Goal: Task Accomplishment & Management: Manage account settings

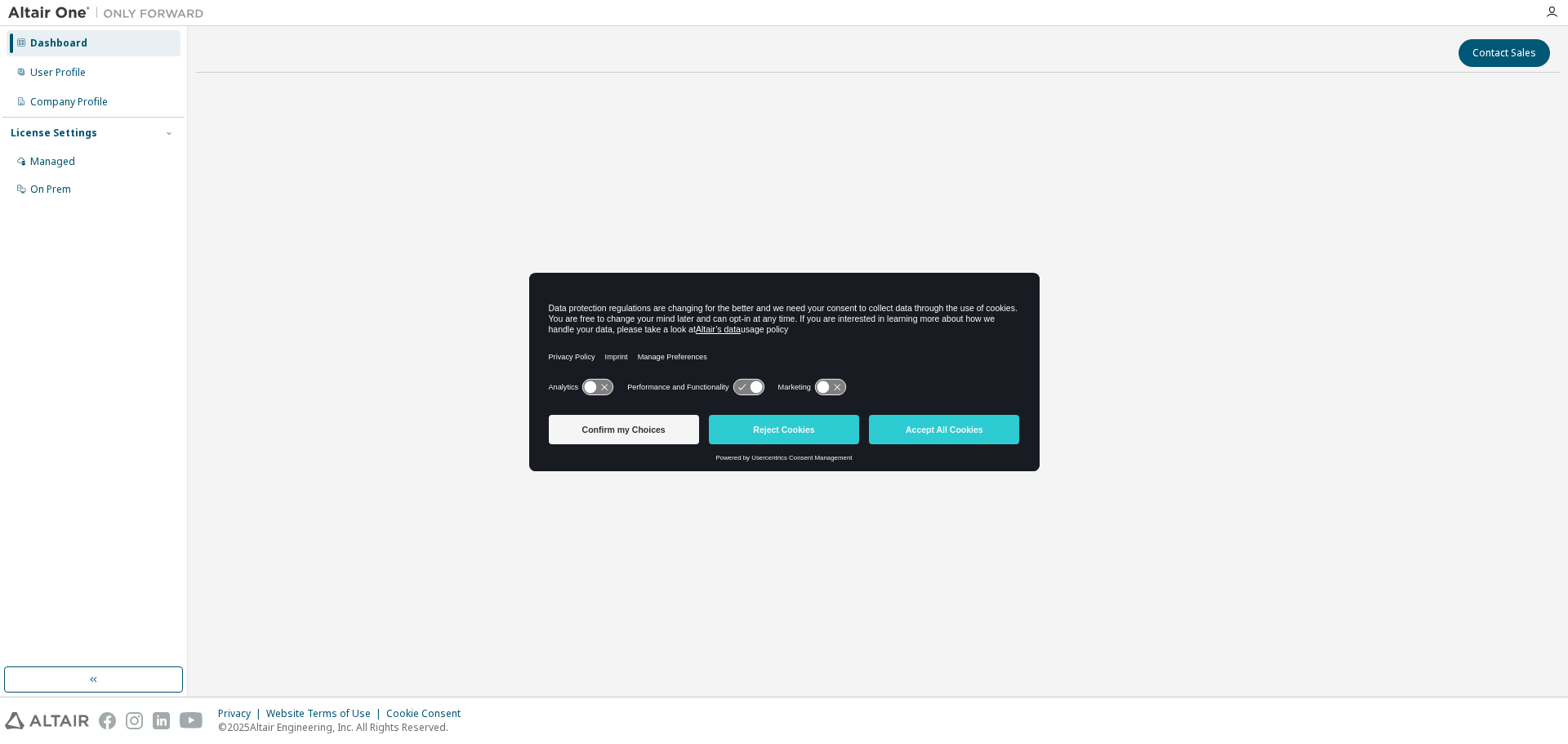
click at [608, 377] on div "Analytics Performance and Functionality Marketing" at bounding box center [784, 391] width 471 height 32
click at [592, 385] on icon at bounding box center [591, 388] width 12 height 12
click at [724, 385] on label "Performance and Functionality" at bounding box center [677, 388] width 101 height 9
click at [820, 386] on icon at bounding box center [823, 388] width 12 height 12
click at [763, 386] on icon at bounding box center [748, 387] width 32 height 18
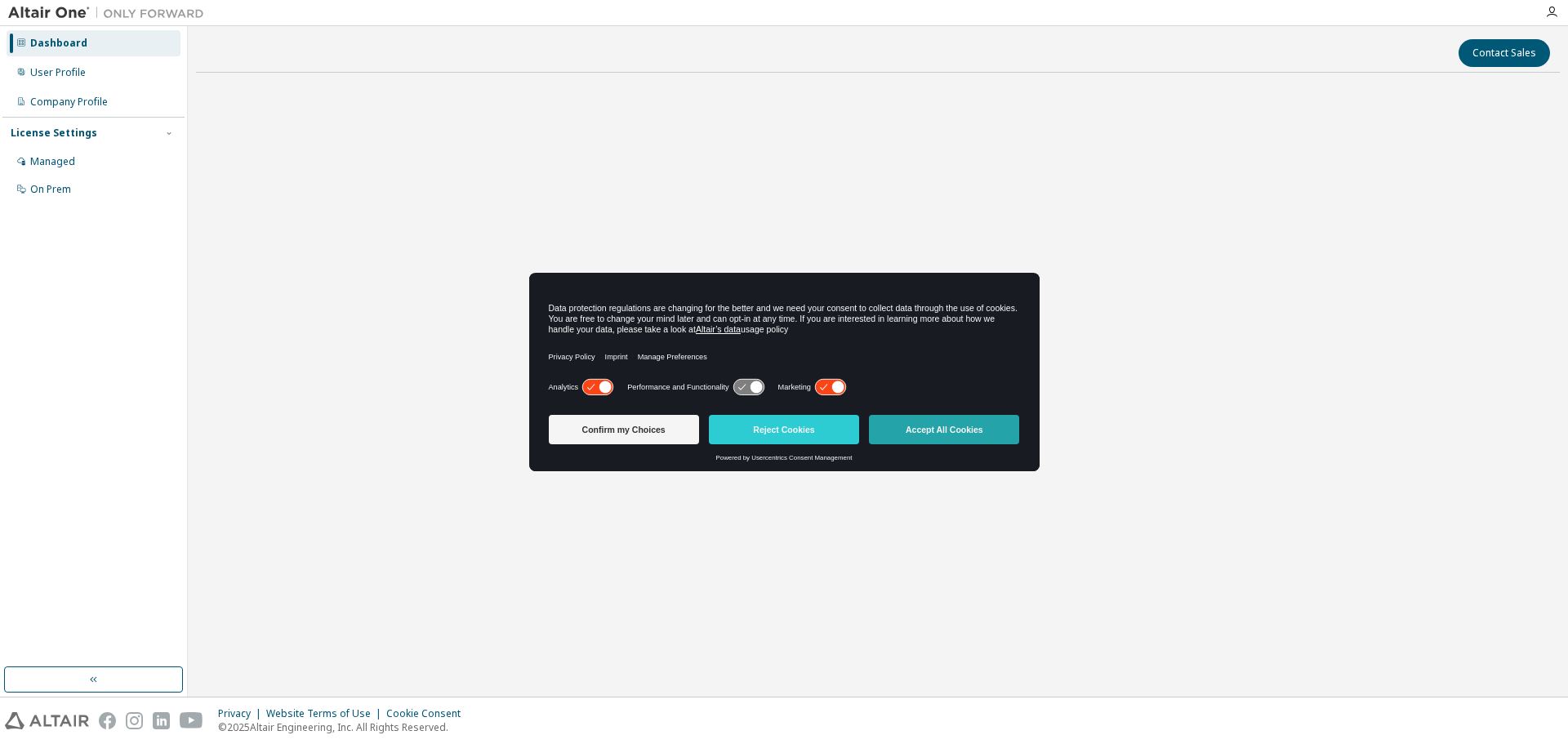
click at [917, 424] on button "Accept All Cookies" at bounding box center [944, 430] width 150 height 30
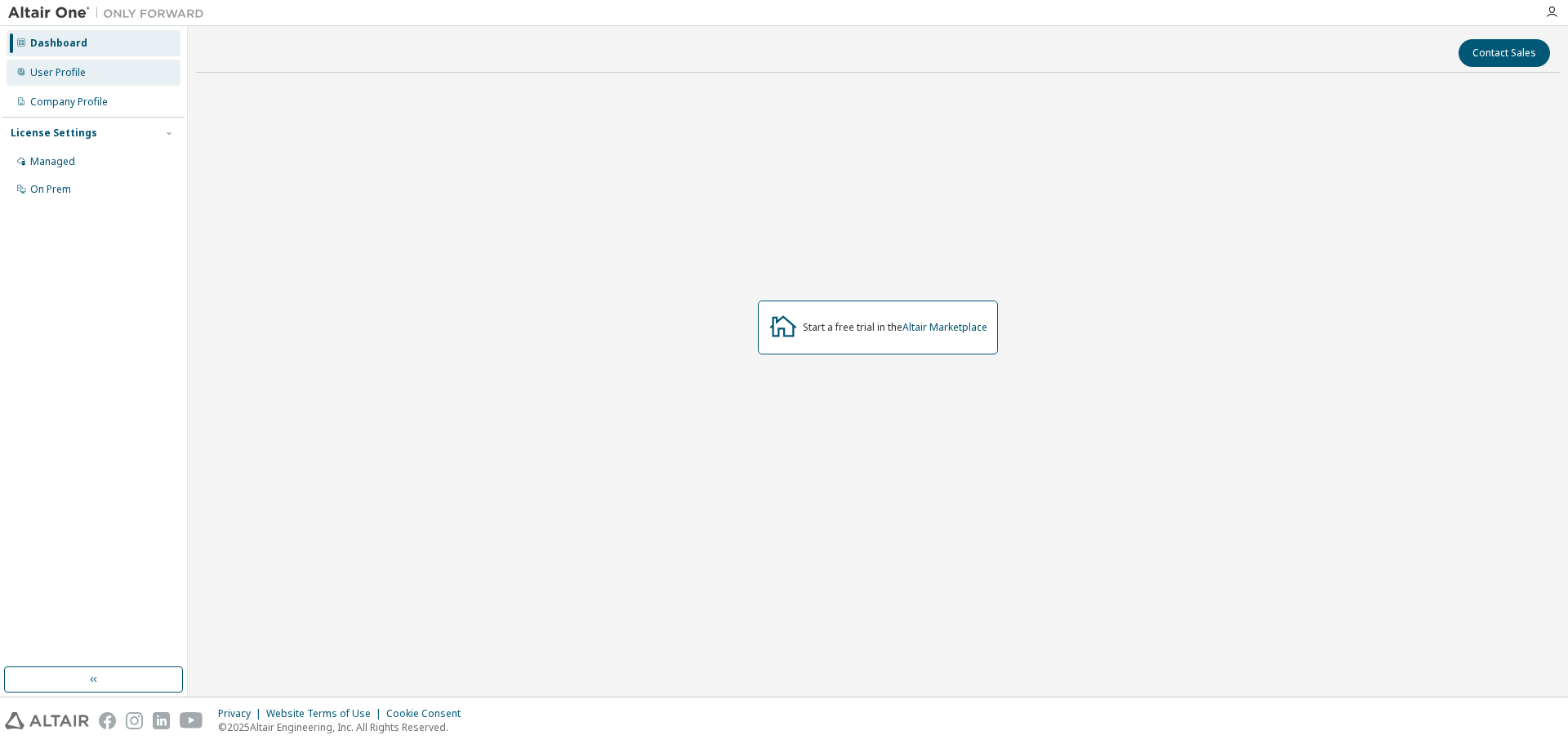
click at [89, 78] on div "User Profile" at bounding box center [93, 73] width 174 height 26
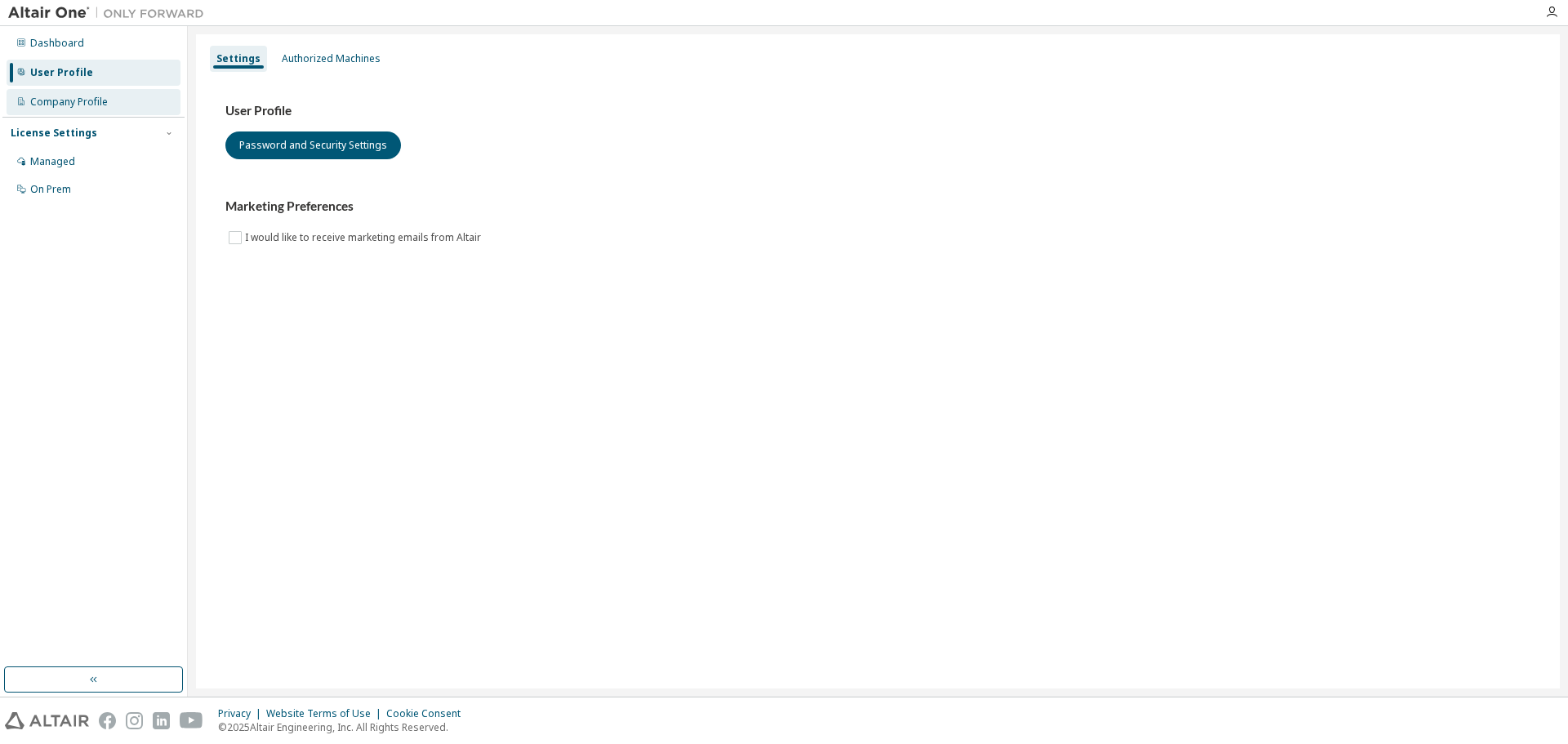
click at [80, 112] on div "Company Profile" at bounding box center [93, 102] width 174 height 26
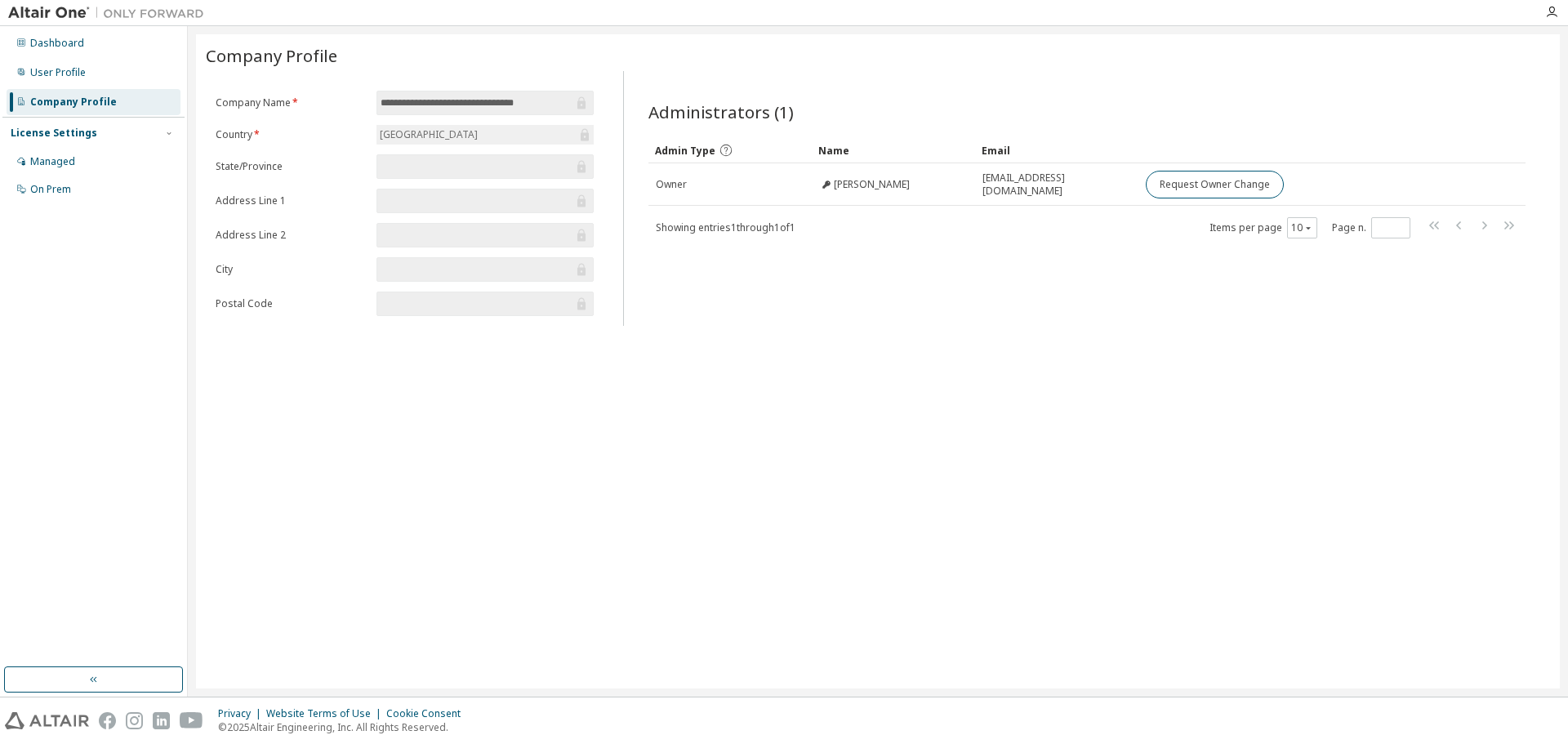
click at [417, 103] on input "**********" at bounding box center [477, 103] width 193 height 17
click at [464, 145] on form "**********" at bounding box center [404, 203] width 378 height 225
click at [89, 161] on div "Managed" at bounding box center [93, 161] width 174 height 26
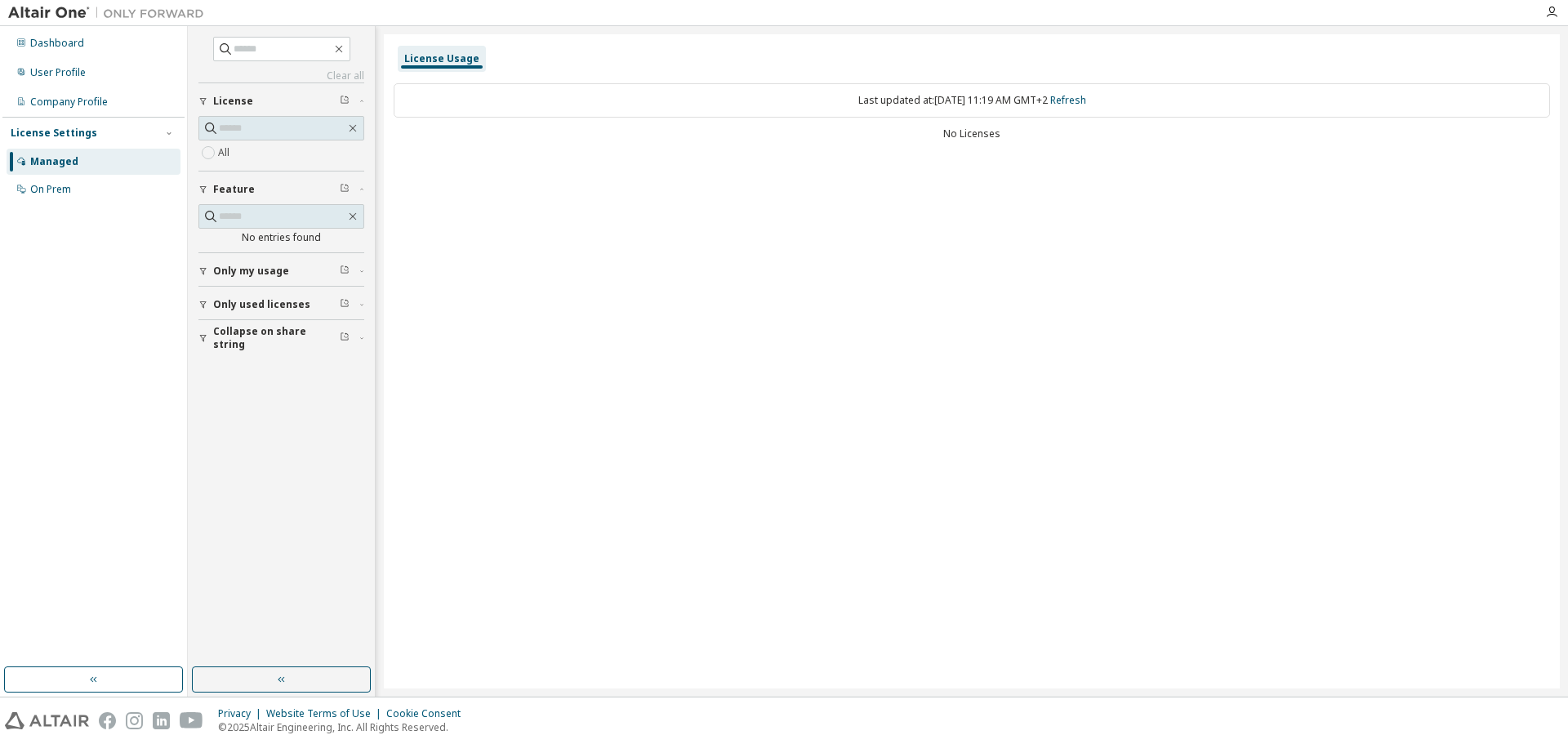
click at [279, 279] on button "Only my usage" at bounding box center [281, 271] width 166 height 36
click at [265, 297] on div "Yes No" at bounding box center [281, 305] width 166 height 39
click at [80, 178] on div "On Prem" at bounding box center [93, 190] width 174 height 26
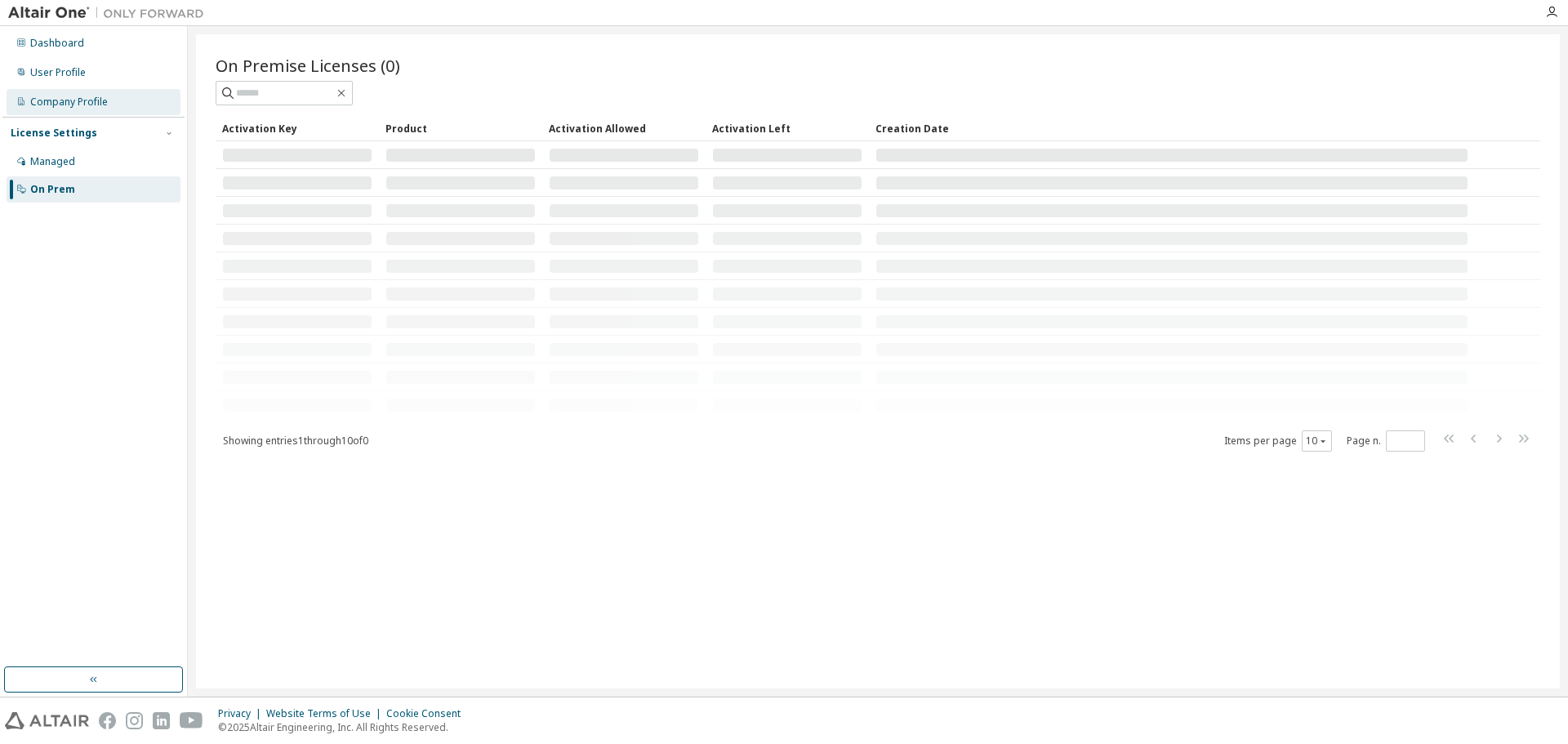
click at [72, 102] on div "Company Profile" at bounding box center [68, 102] width 77 height 13
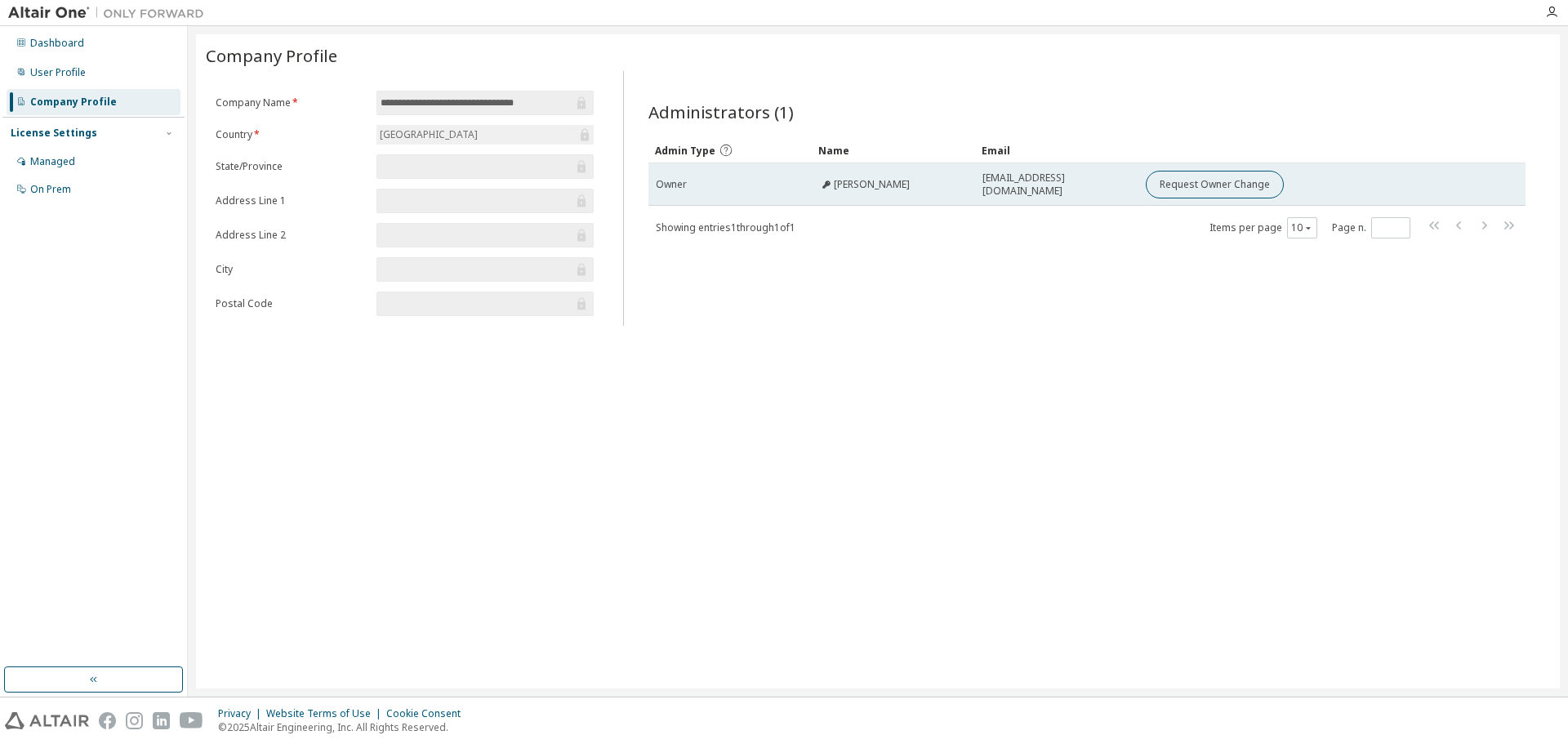
click at [831, 183] on div "Luca Buonissimo" at bounding box center [864, 184] width 90 height 13
drag, startPoint x: 988, startPoint y: 186, endPoint x: 1056, endPoint y: 186, distance: 68.0
click at [1056, 186] on span "l.buonissimo@studenti.unina.it" at bounding box center [1056, 185] width 148 height 26
click at [686, 193] on td "Owner" at bounding box center [730, 184] width 163 height 42
click at [826, 187] on icon at bounding box center [826, 184] width 10 height 10
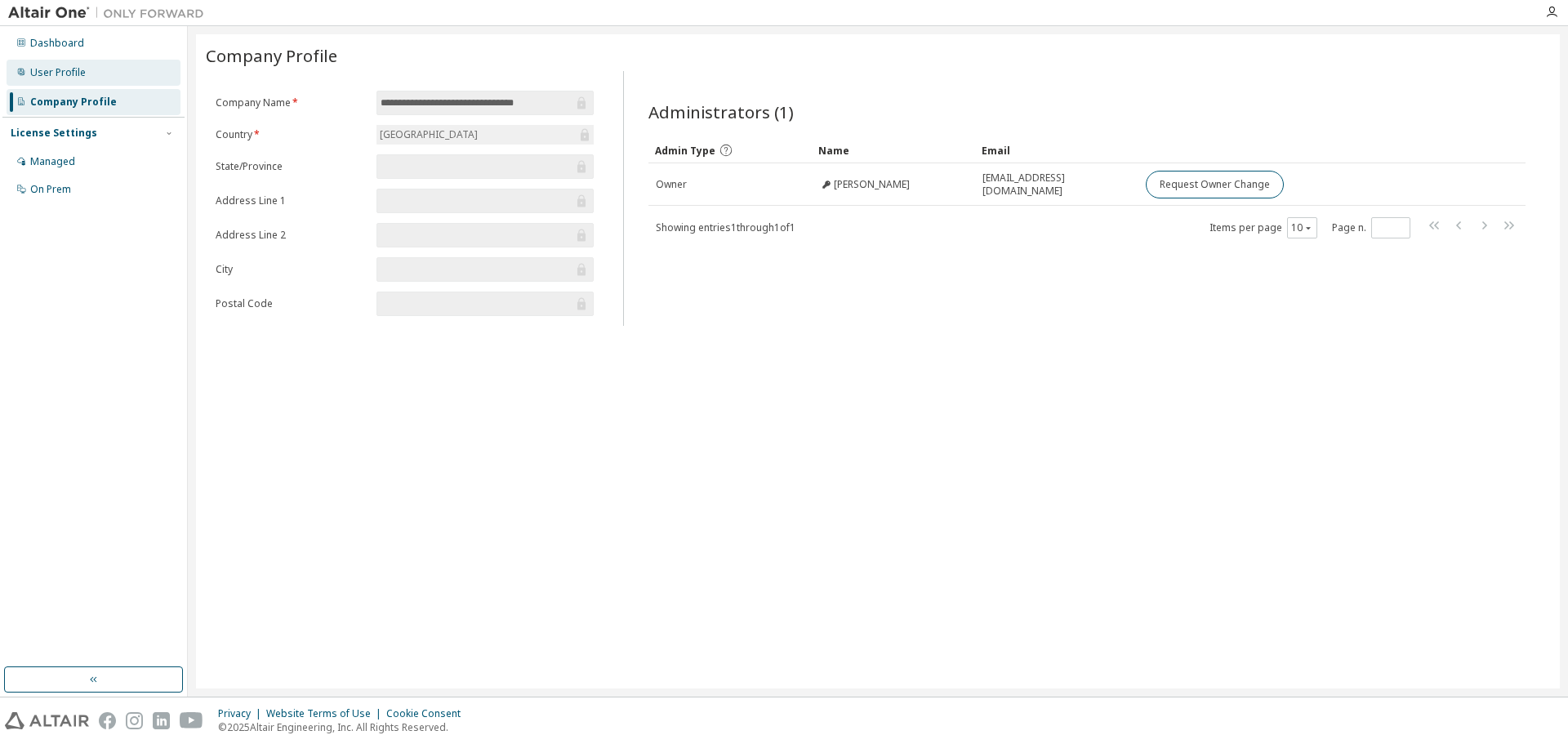
click at [115, 72] on div "User Profile" at bounding box center [93, 73] width 174 height 26
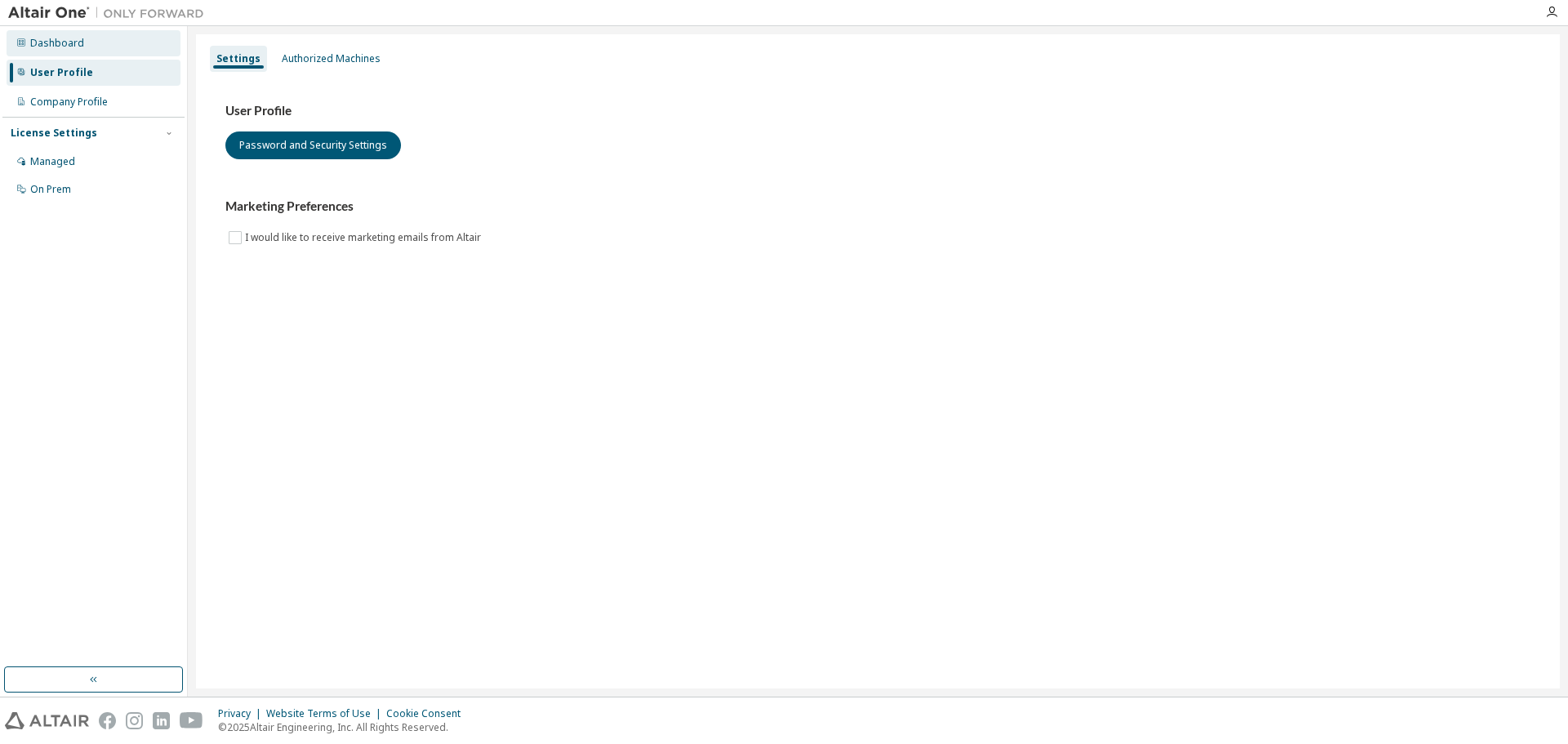
click at [89, 46] on div "Dashboard" at bounding box center [93, 43] width 174 height 26
